Goal: Task Accomplishment & Management: Complete application form

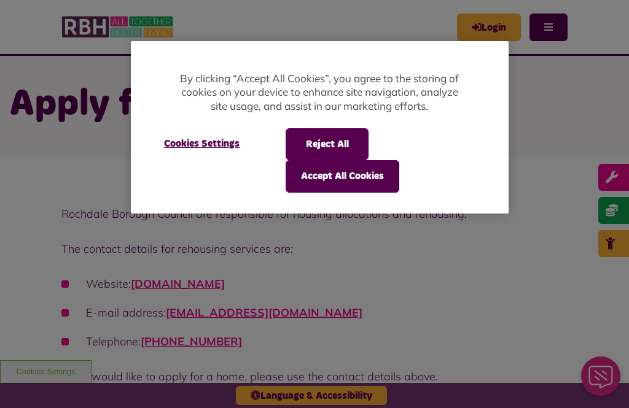
click at [346, 139] on button "Reject All" at bounding box center [326, 144] width 83 height 32
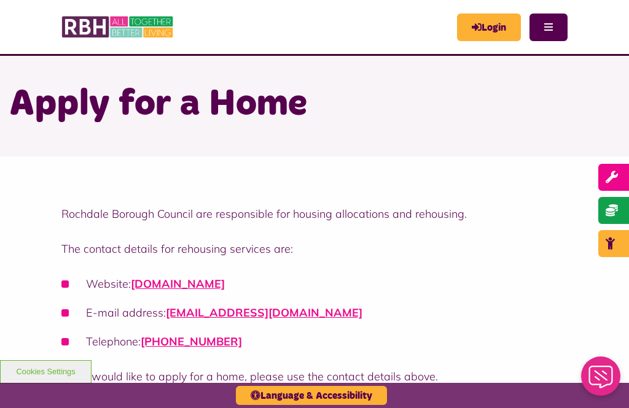
click at [484, 36] on link "Login" at bounding box center [489, 28] width 64 height 28
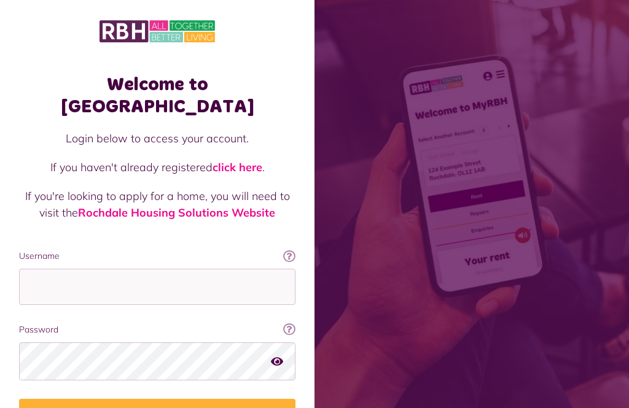
scroll to position [36, 0]
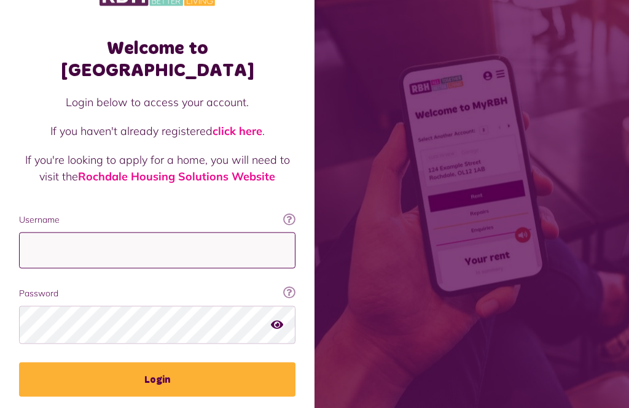
click at [231, 233] on input "Username" at bounding box center [157, 251] width 276 height 36
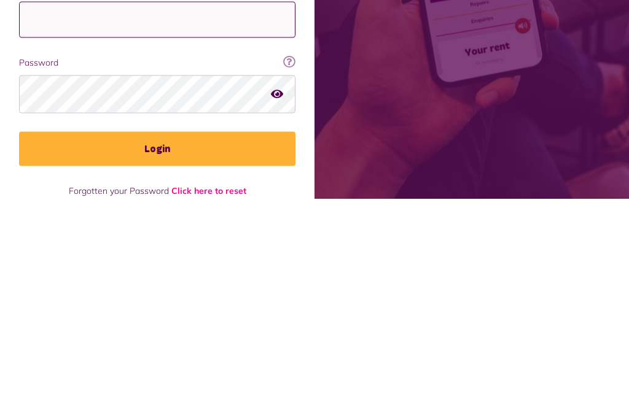
scroll to position [68, 0]
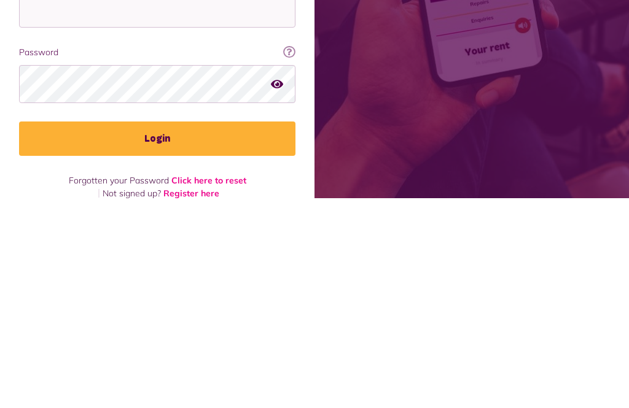
click at [197, 398] on link "Register here" at bounding box center [191, 403] width 56 height 11
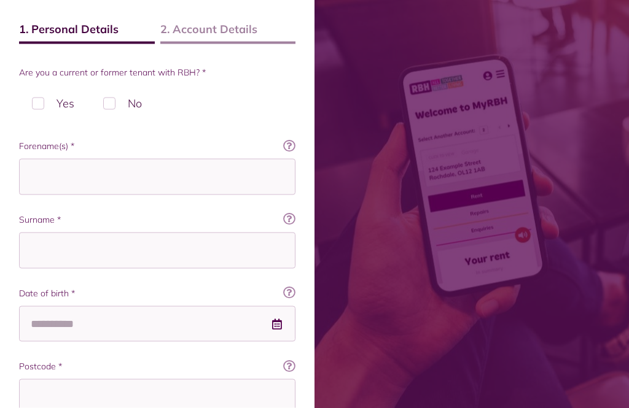
scroll to position [189, 0]
click at [115, 101] on label "No" at bounding box center [122, 102] width 64 height 36
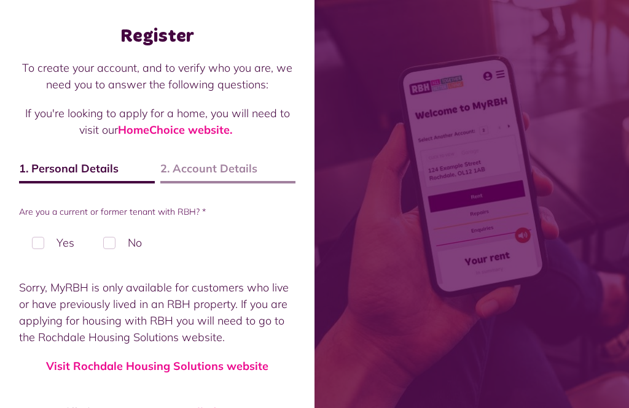
scroll to position [49, 0]
click at [256, 371] on link "Visit Rochdale Housing Solutions website" at bounding box center [157, 366] width 222 height 14
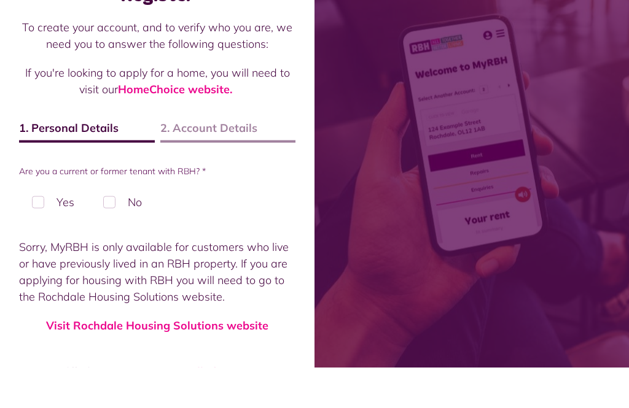
scroll to position [90, 0]
